Goal: Task Accomplishment & Management: Use online tool/utility

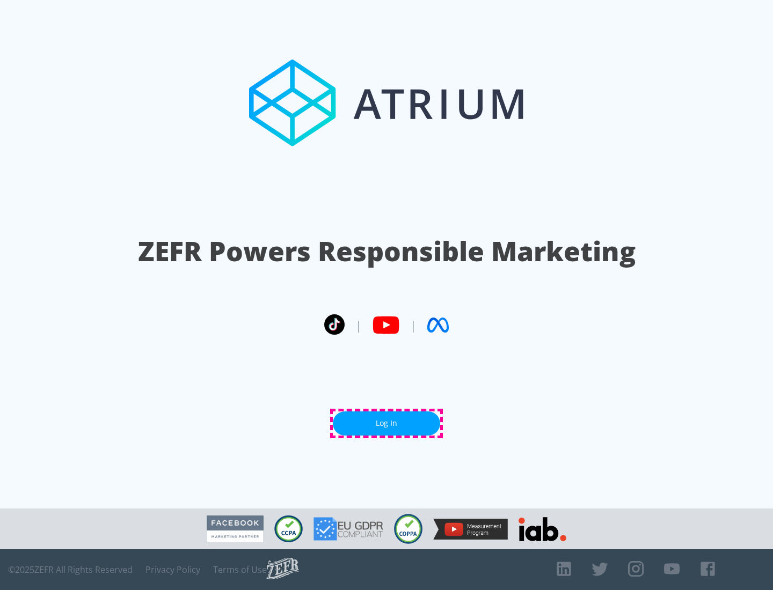
click at [386, 424] on link "Log In" at bounding box center [386, 424] width 107 height 24
